Goal: Navigation & Orientation: Find specific page/section

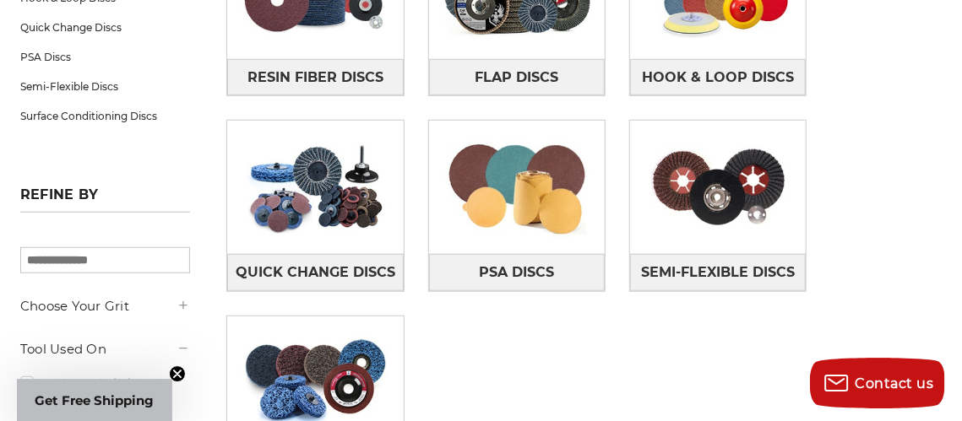
scroll to position [456, 0]
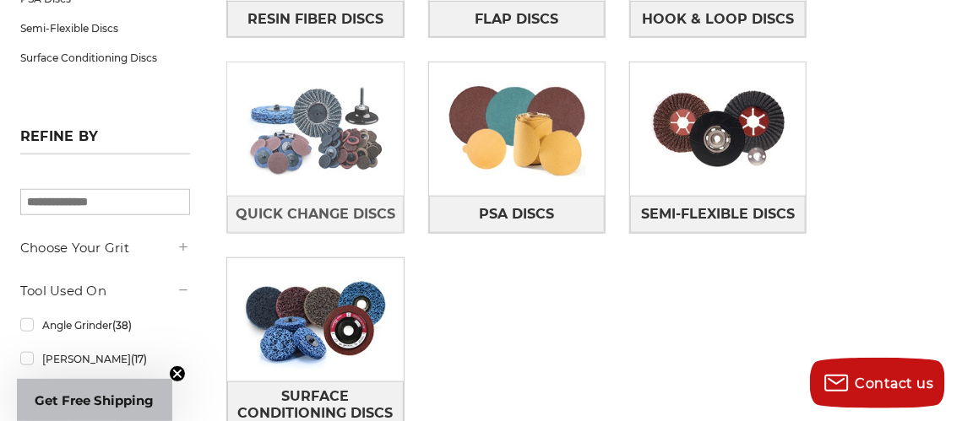
click at [344, 147] on img at bounding box center [315, 129] width 176 height 123
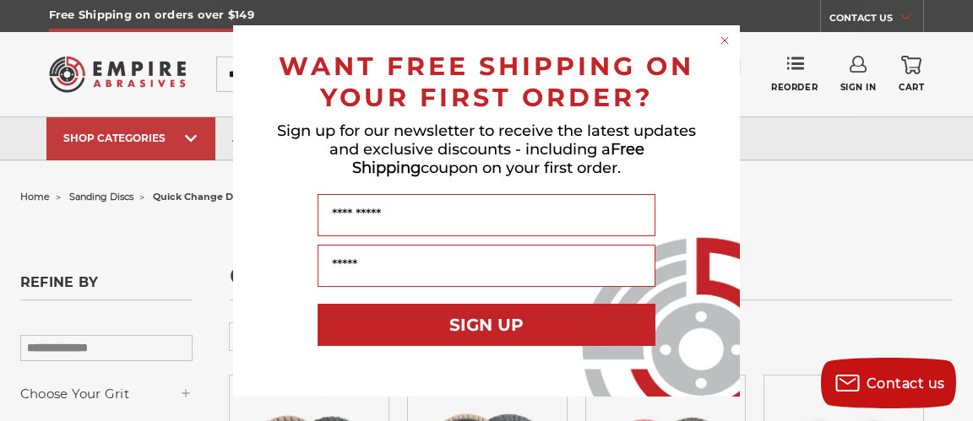
click at [725, 39] on circle "Close dialog" at bounding box center [725, 40] width 16 height 16
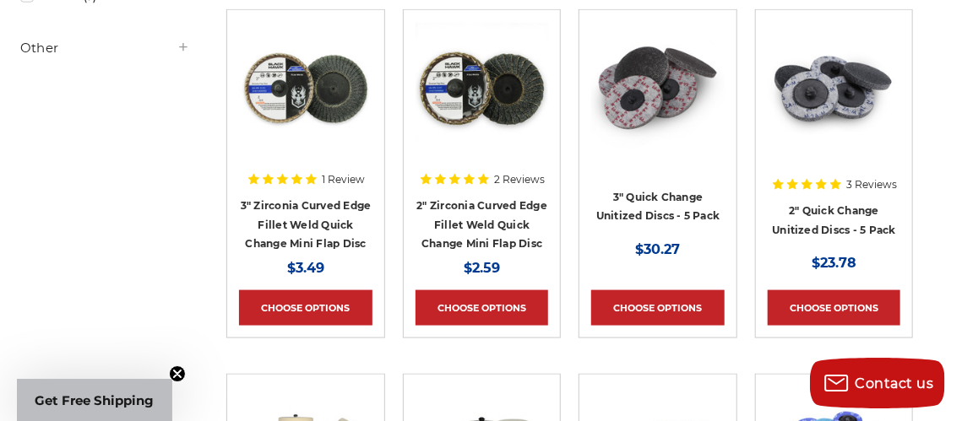
scroll to position [730, 0]
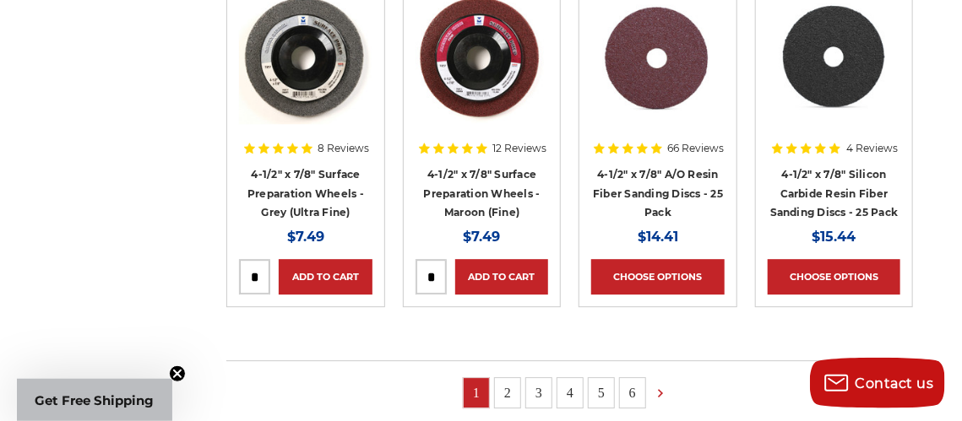
scroll to position [1733, 0]
